Goal: Check status: Check status

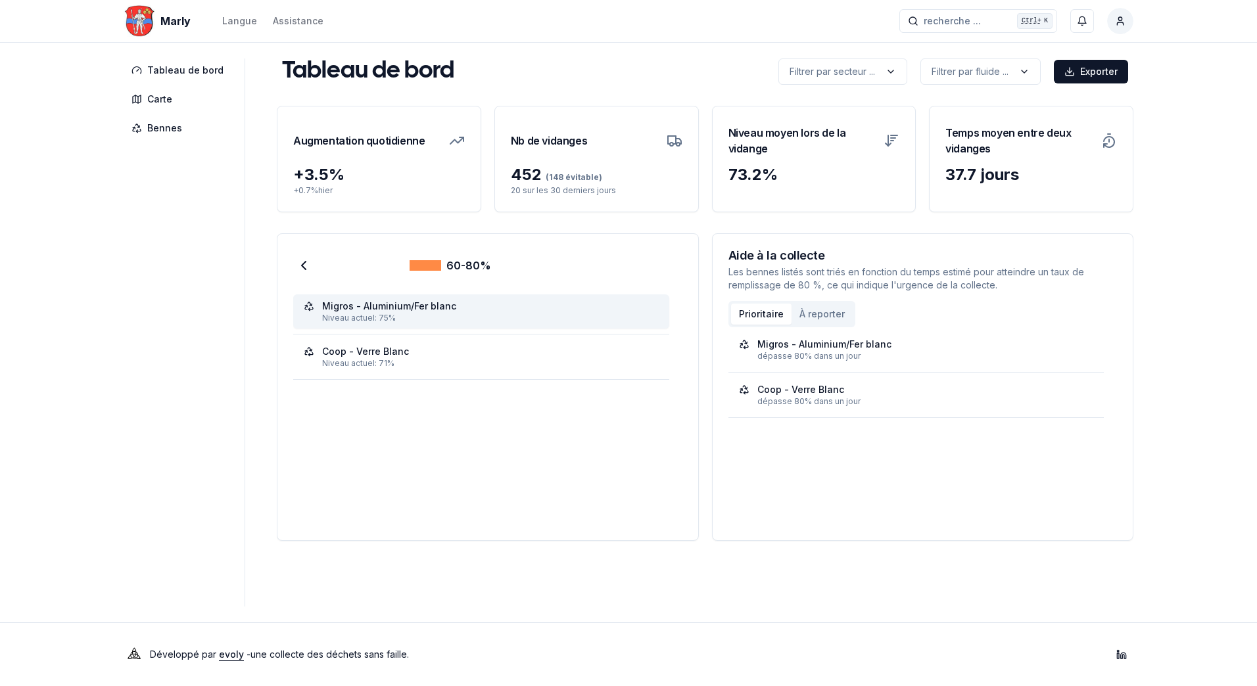
click at [393, 310] on div "Migros - Aluminium/Fer blanc" at bounding box center [389, 306] width 134 height 13
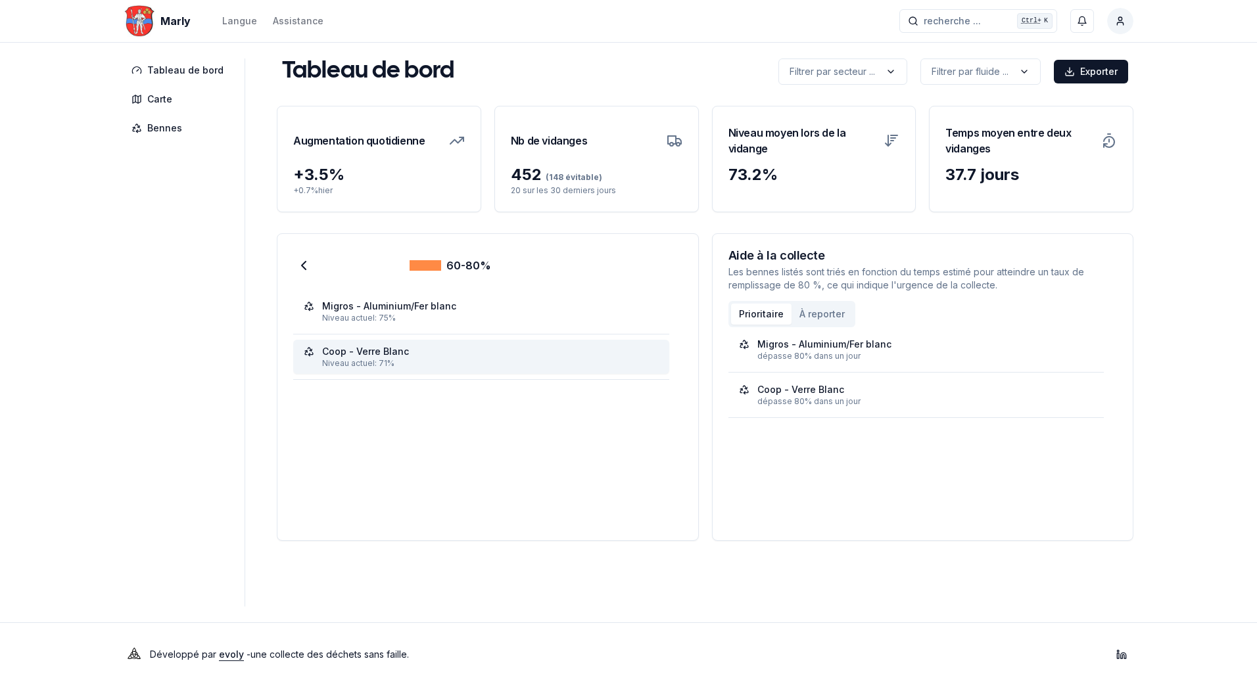
click at [391, 359] on div "Niveau actuel: 71%" at bounding box center [490, 363] width 337 height 11
click at [302, 266] on polyline at bounding box center [304, 266] width 4 height 8
